Goal: Transaction & Acquisition: Obtain resource

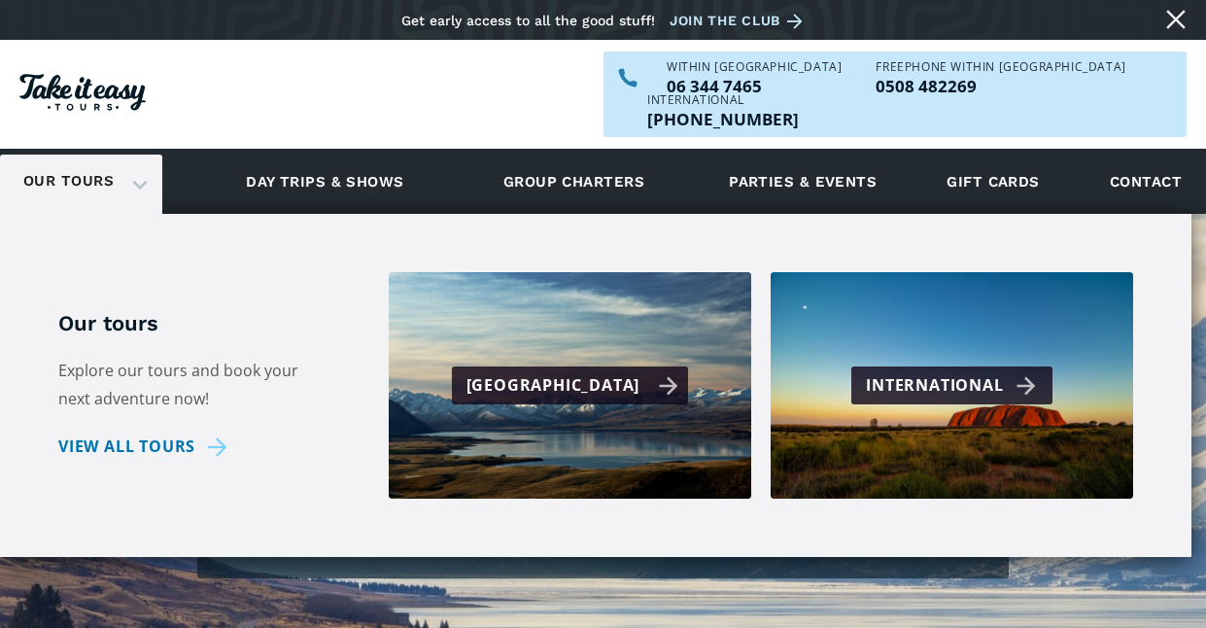
click at [584, 371] on div "[GEOGRAPHIC_DATA]" at bounding box center [572, 385] width 213 height 28
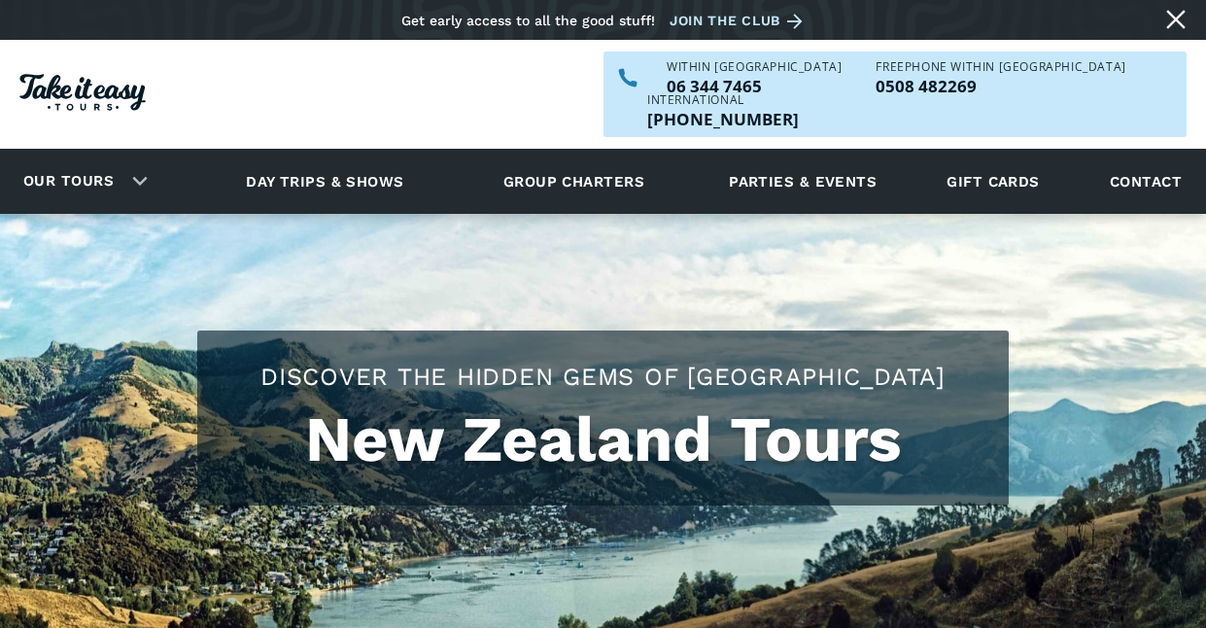
scroll to position [692, 0]
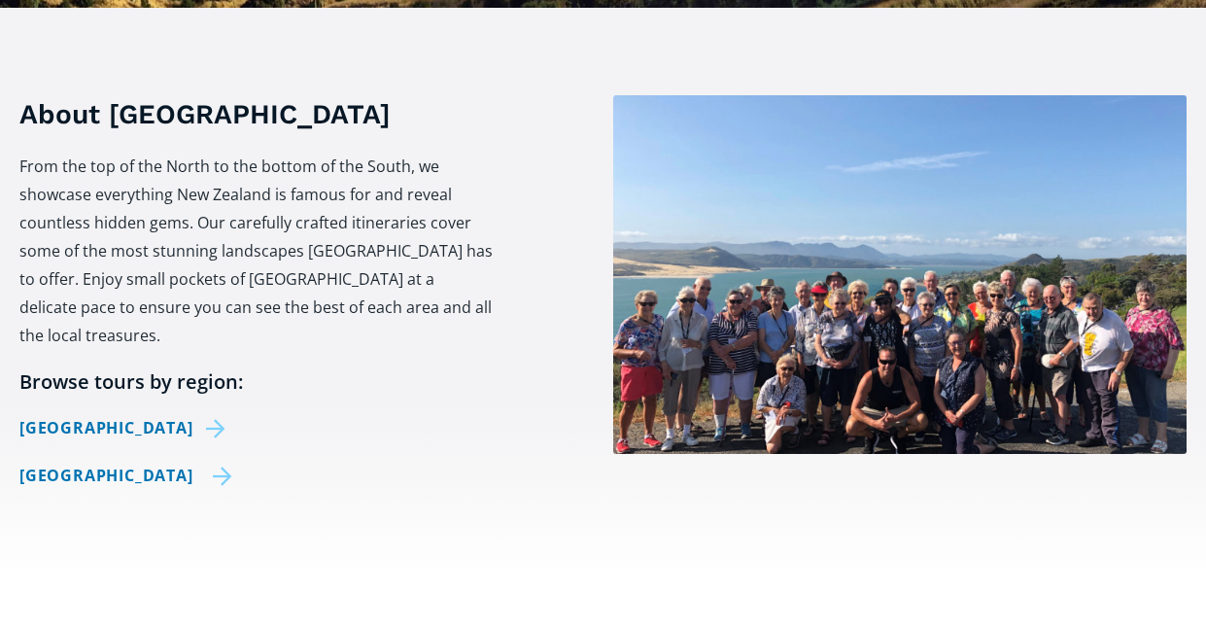
click at [170, 461] on link "[GEOGRAPHIC_DATA]" at bounding box center [125, 475] width 213 height 28
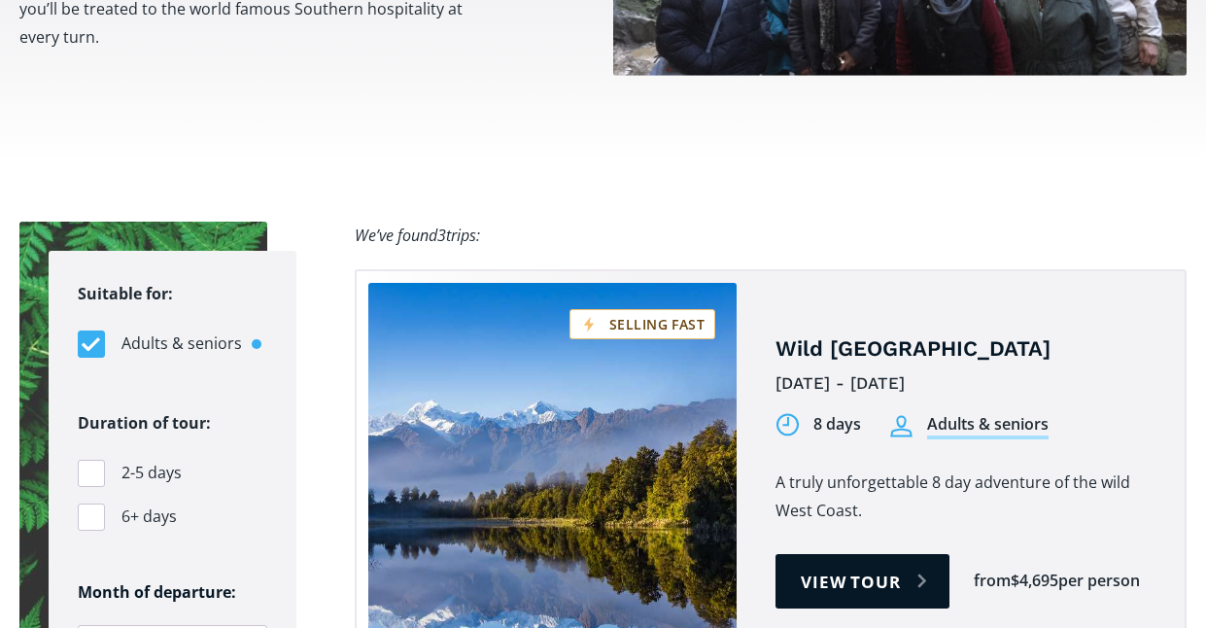
scroll to position [1484, 0]
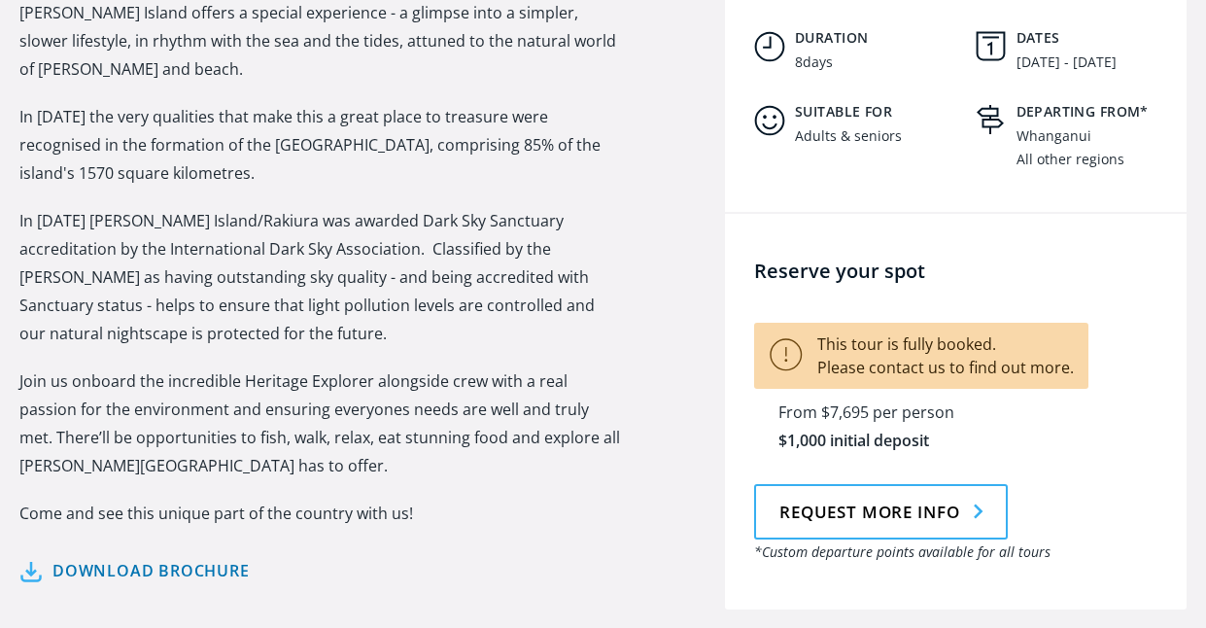
scroll to position [946, 0]
click at [232, 558] on link "Download brochure" at bounding box center [134, 572] width 230 height 28
